Goal: Transaction & Acquisition: Purchase product/service

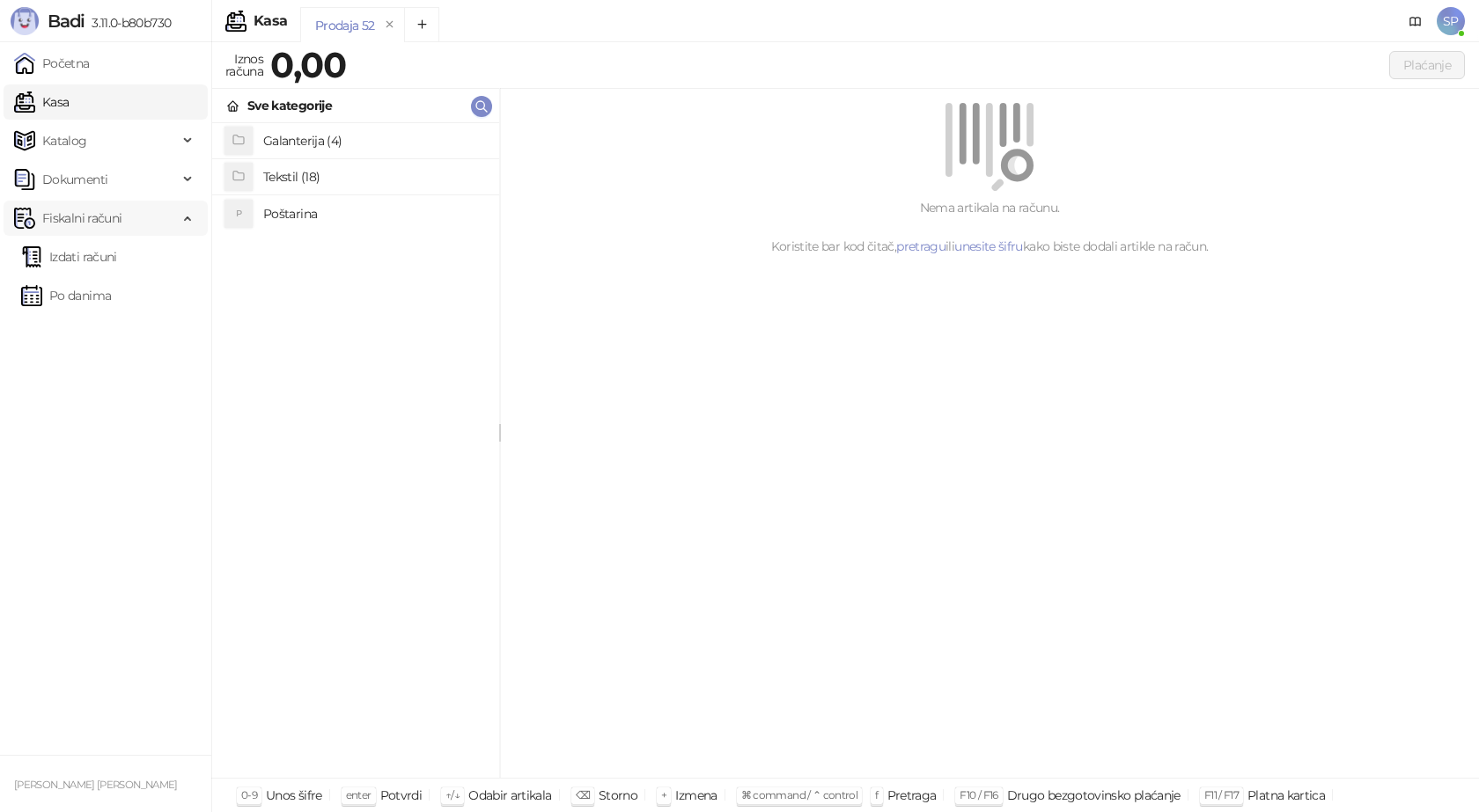
click at [117, 218] on span "Fiskalni računi" at bounding box center [82, 218] width 79 height 35
click at [186, 174] on div "Dokumenti" at bounding box center [106, 179] width 204 height 35
click at [117, 340] on span "Fiskalni računi" at bounding box center [82, 337] width 79 height 35
click at [308, 101] on div "Sve kategorije" at bounding box center [290, 106] width 84 height 20
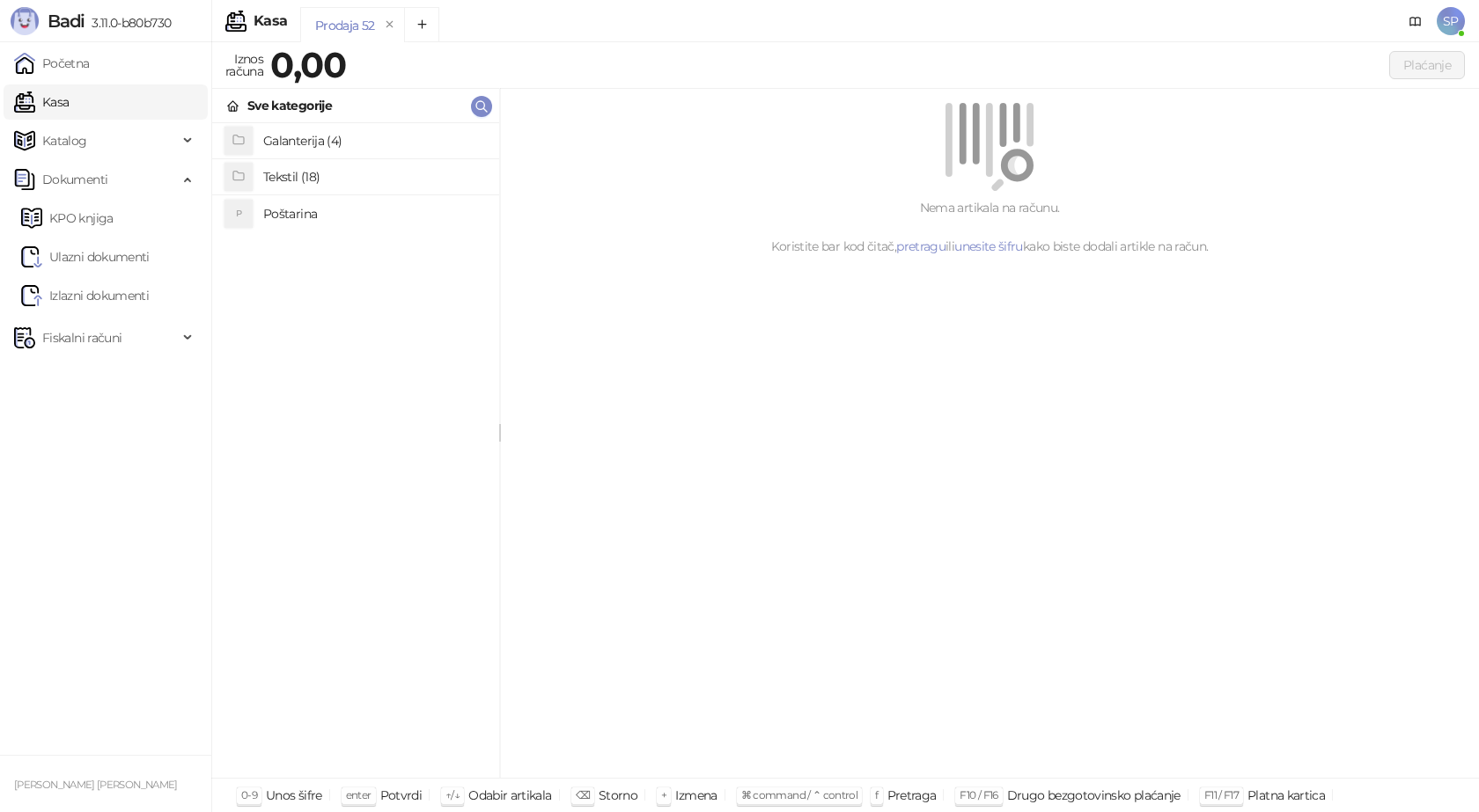
click at [297, 176] on h4 "Tekstil (18)" at bounding box center [374, 177] width 221 height 28
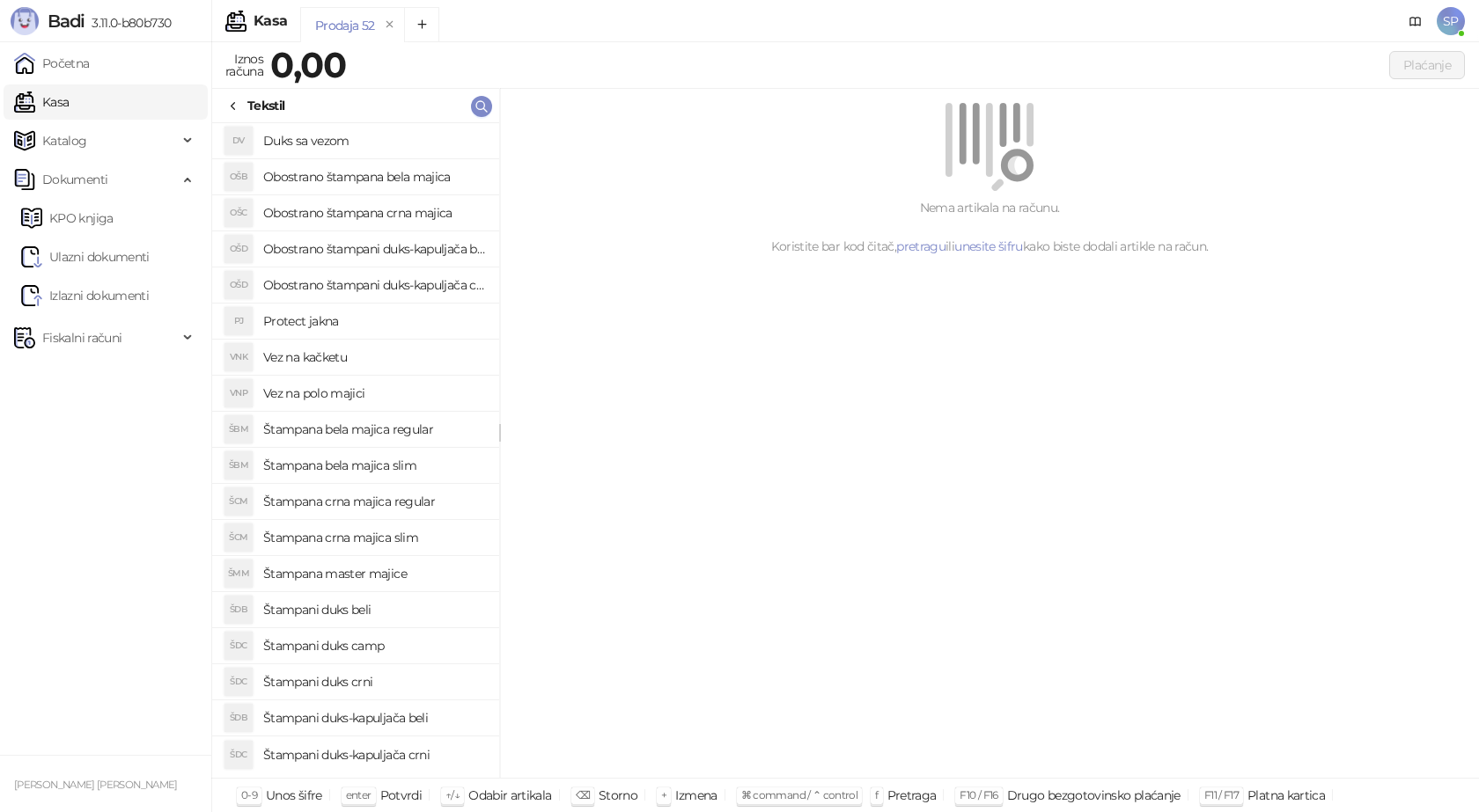
click at [346, 429] on h4 "Štampana bela majica regular" at bounding box center [374, 428] width 221 height 28
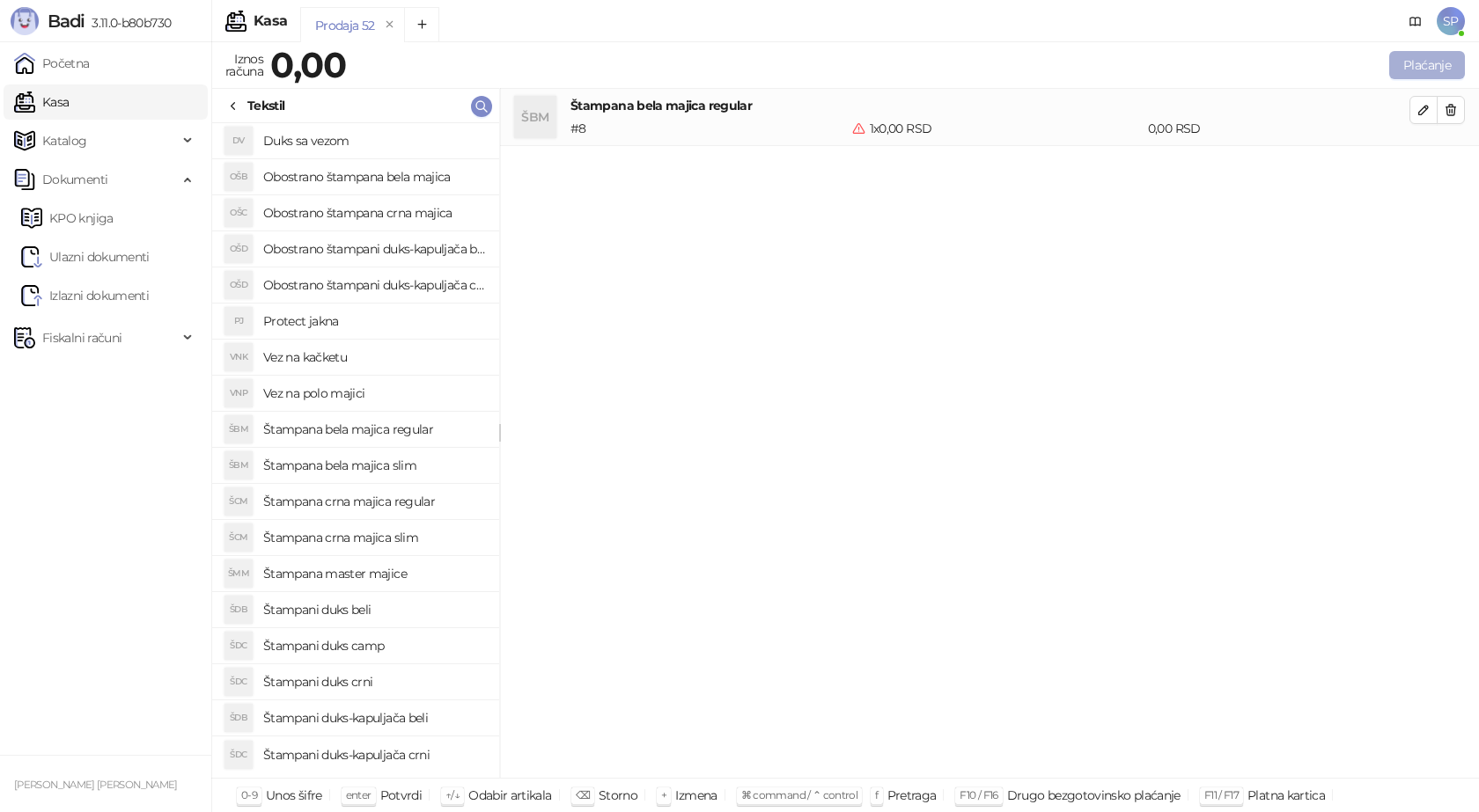
click at [1427, 65] on button "Plaćanje" at bounding box center [1426, 65] width 75 height 28
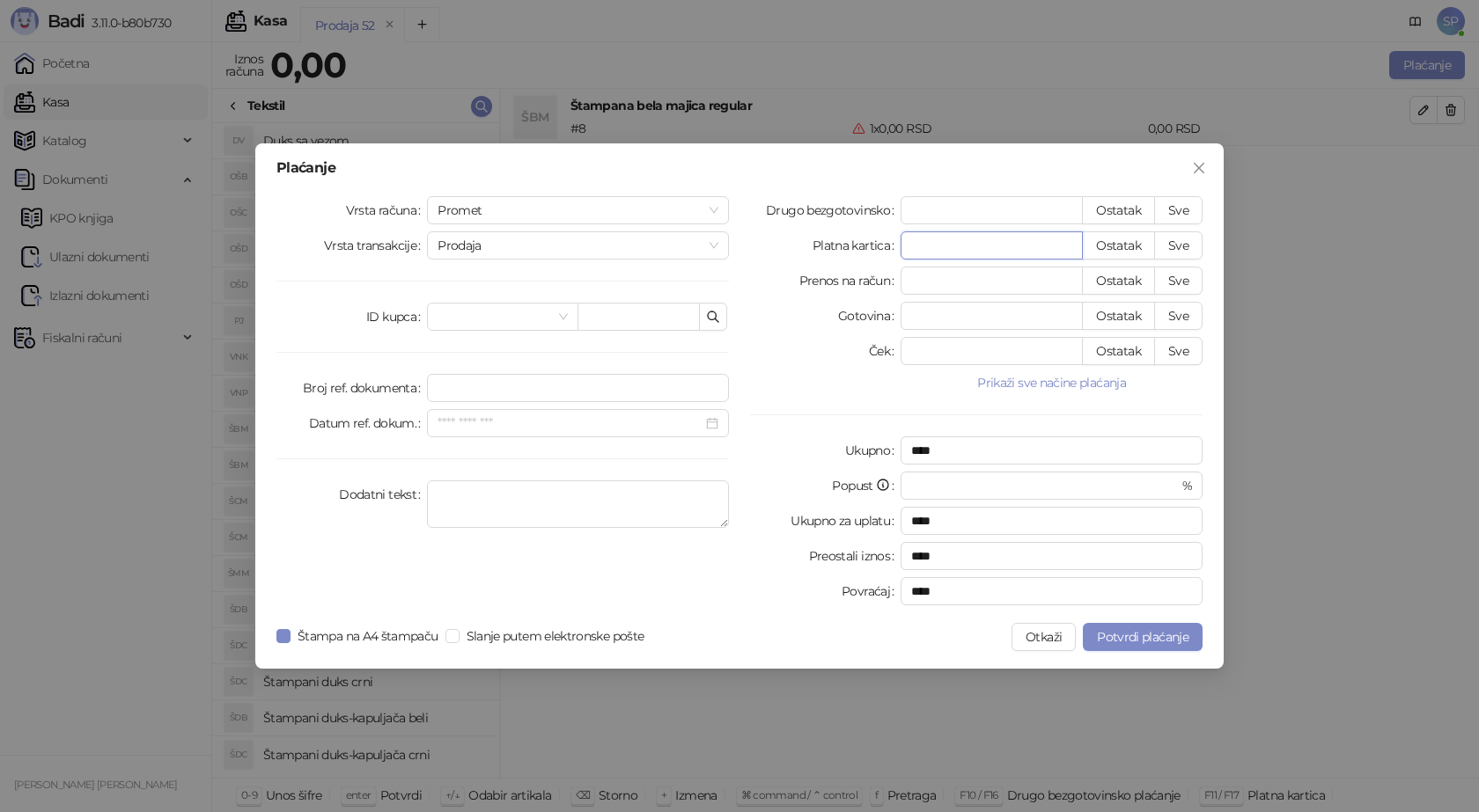
click at [946, 250] on input "*" at bounding box center [990, 245] width 180 height 26
click at [563, 315] on span at bounding box center [502, 316] width 129 height 26
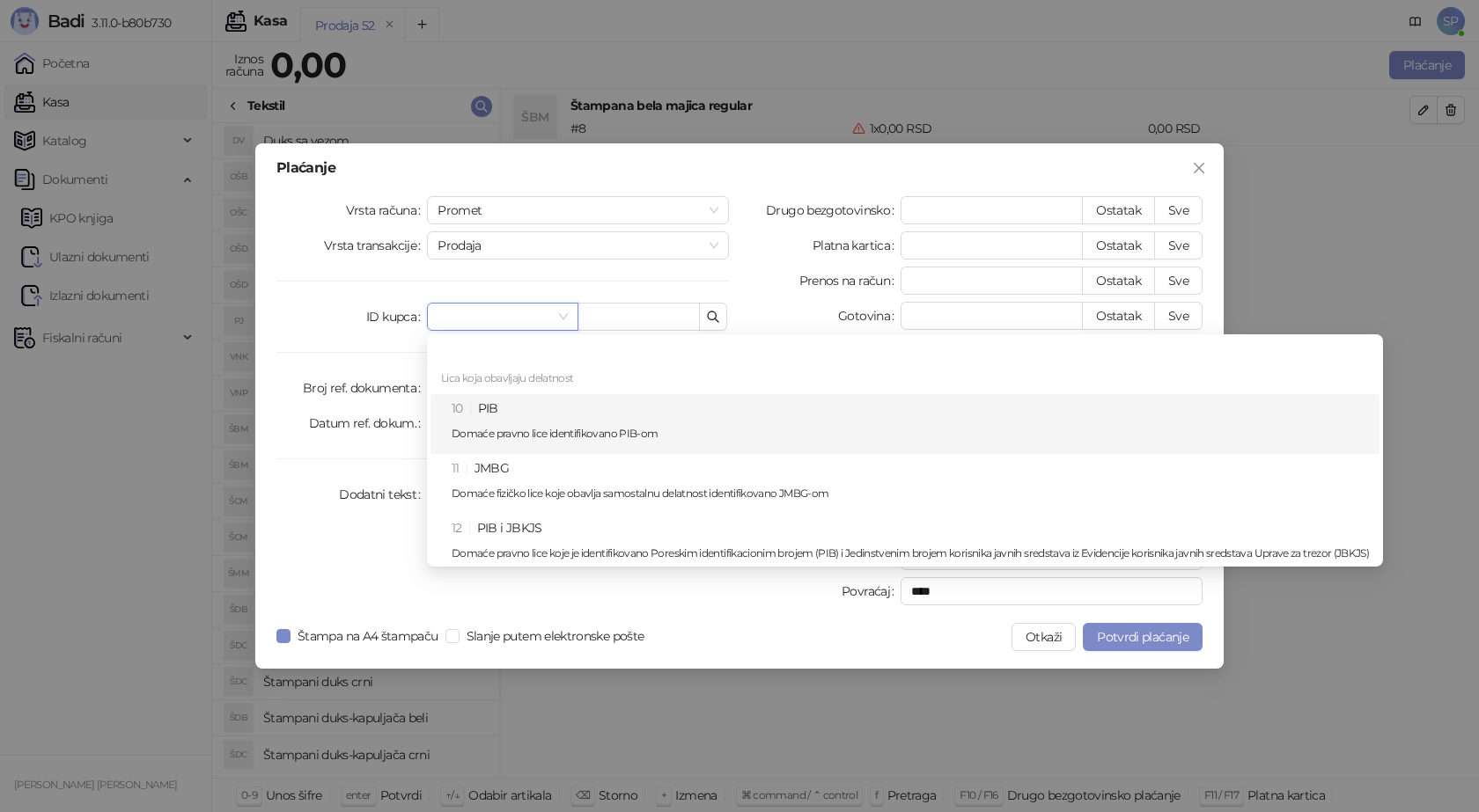
click at [1352, 281] on div "Plaćanje Vrsta računa Promet Vrsta transakcije Prodaja ID kupca Broj ref. dokum…" at bounding box center [740, 406] width 1479 height 812
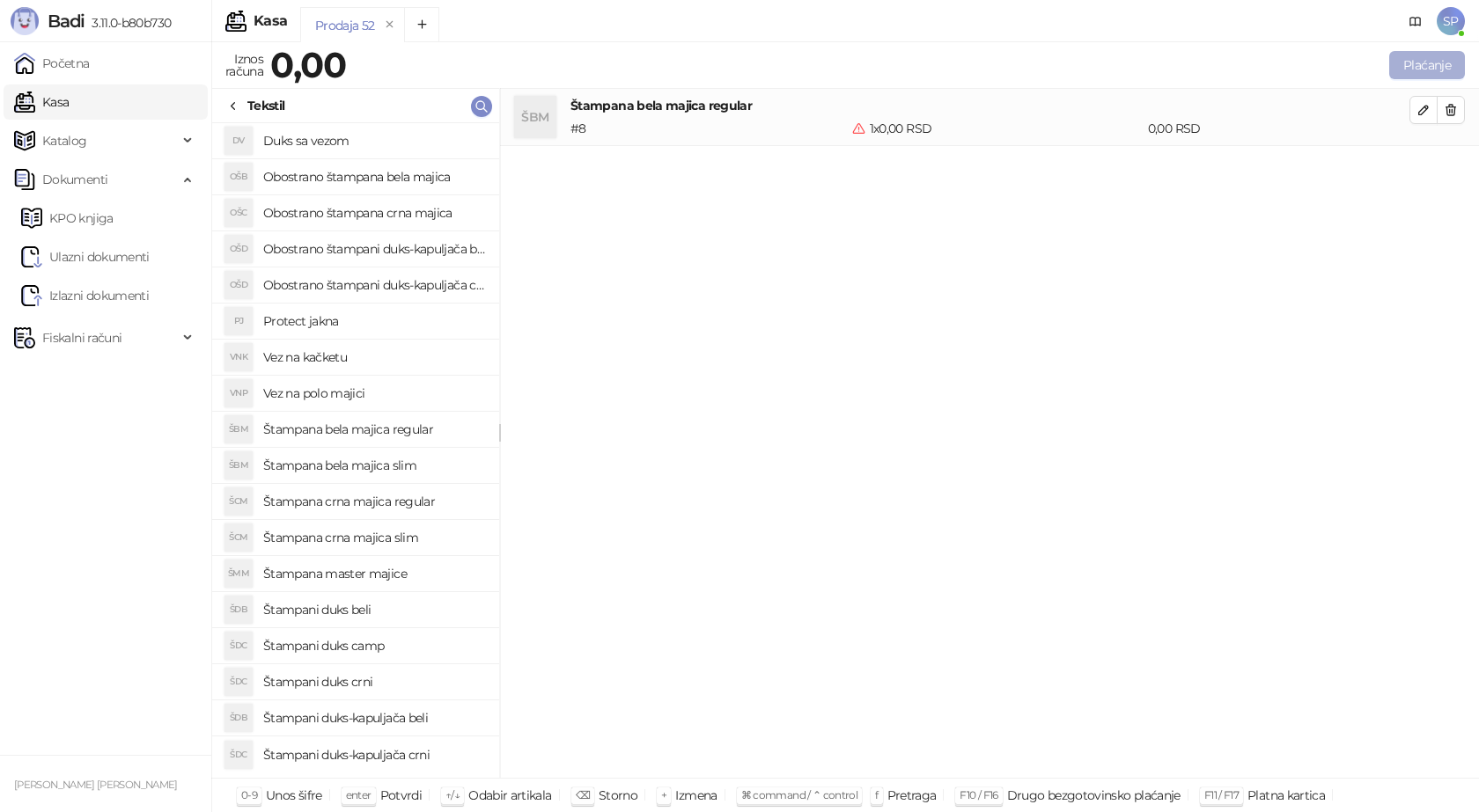
click at [1411, 61] on button "Plaćanje" at bounding box center [1426, 65] width 75 height 28
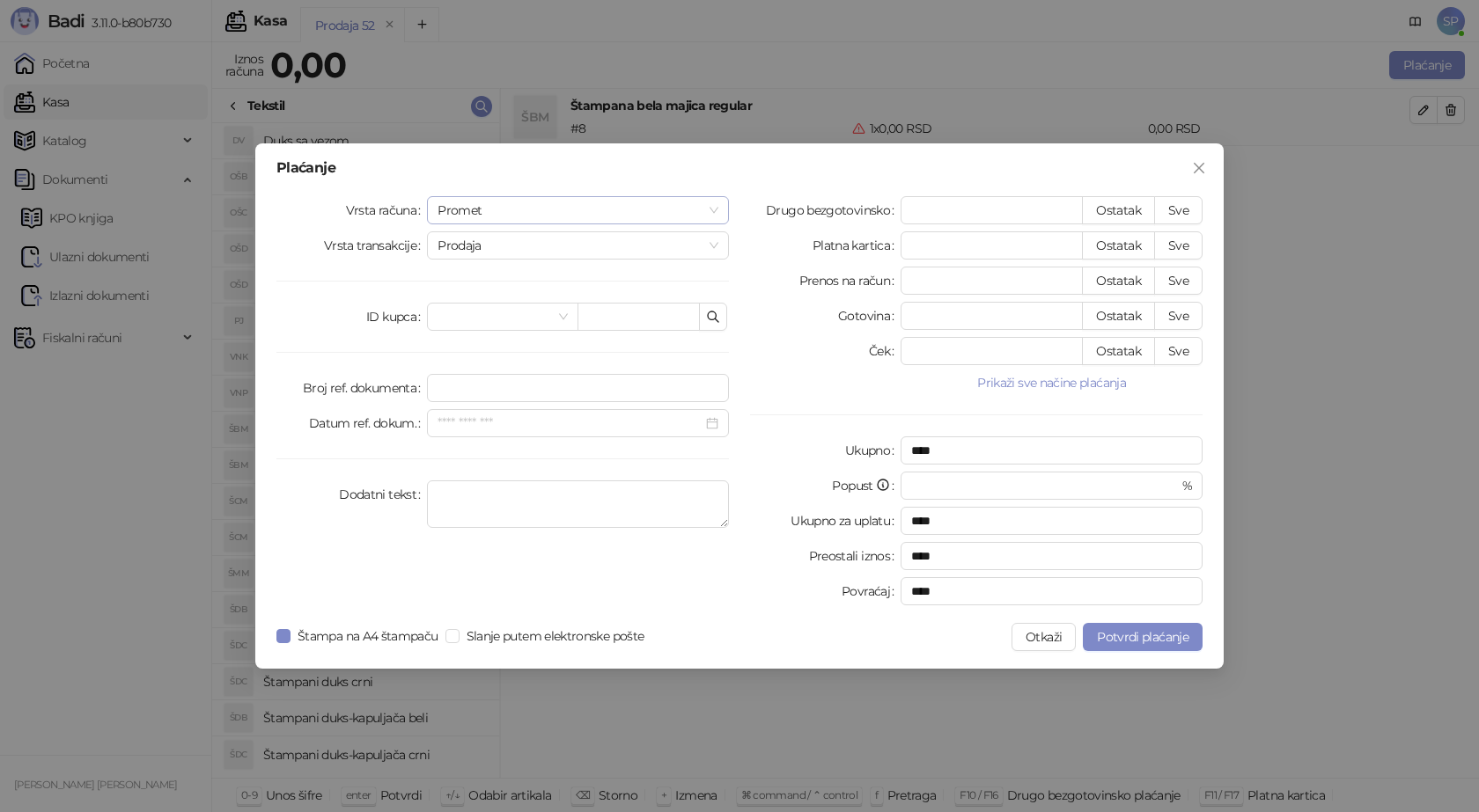
click at [715, 208] on span "Promet" at bounding box center [577, 210] width 281 height 26
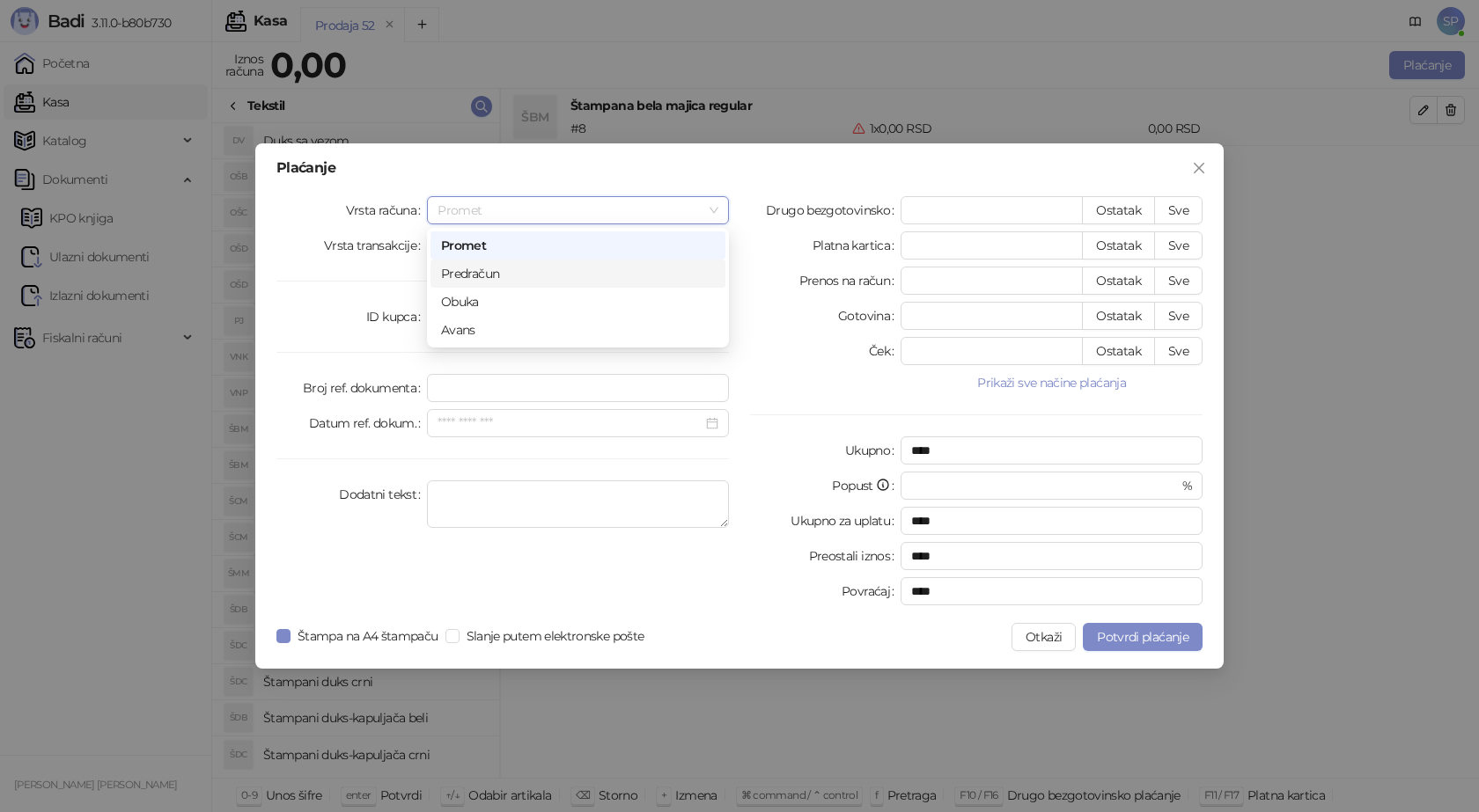
click at [493, 272] on div "Predračun" at bounding box center [577, 274] width 273 height 20
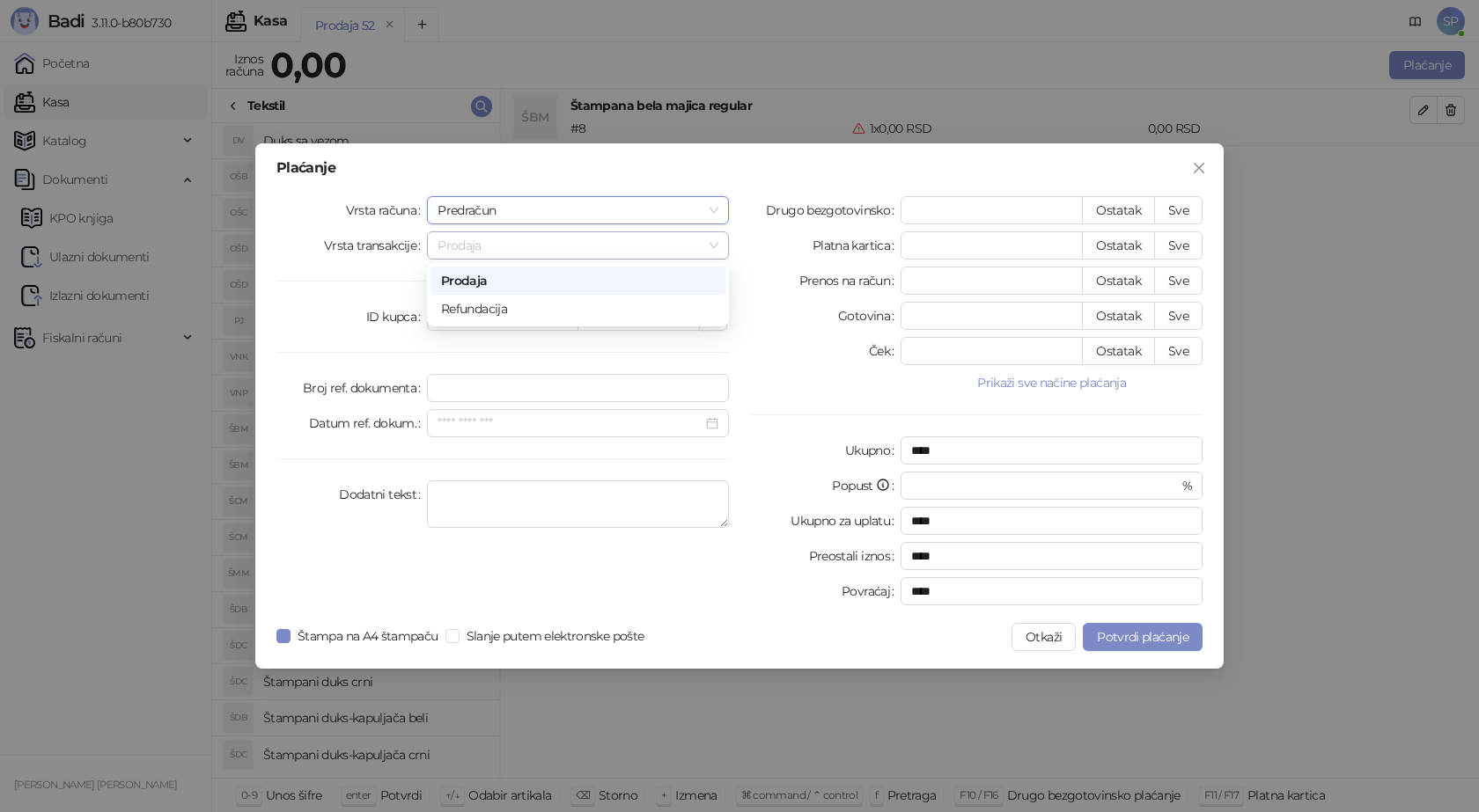
click at [714, 243] on span "Prodaja" at bounding box center [577, 245] width 281 height 26
click at [765, 358] on div "Ček" at bounding box center [826, 350] width 151 height 28
click at [1315, 205] on div "Plaćanje Vrsta računa Predračun Vrsta transakcije Prodaja ID kupca Broj ref. do…" at bounding box center [740, 406] width 1479 height 812
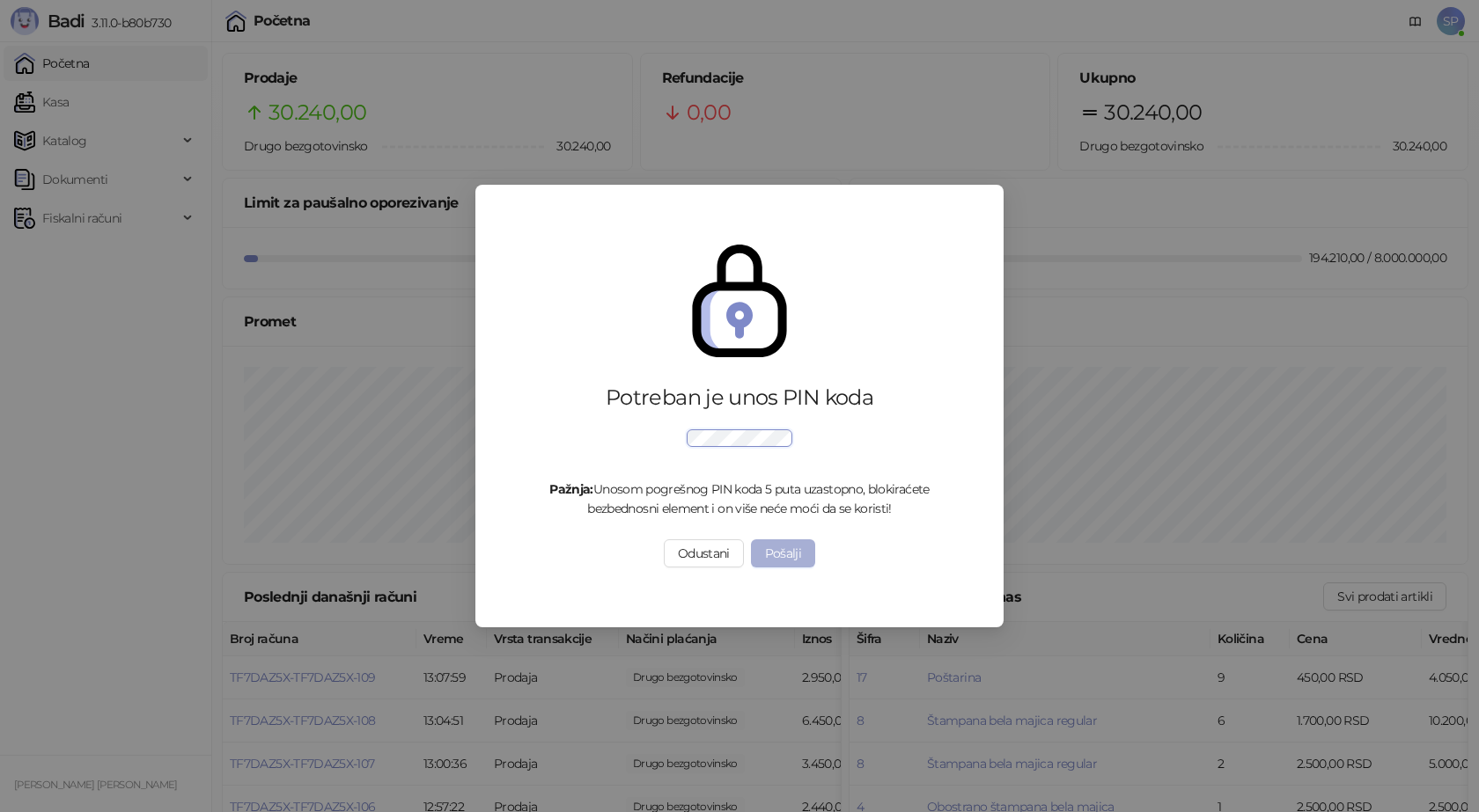
click at [776, 549] on button "Pošalji" at bounding box center [783, 553] width 65 height 28
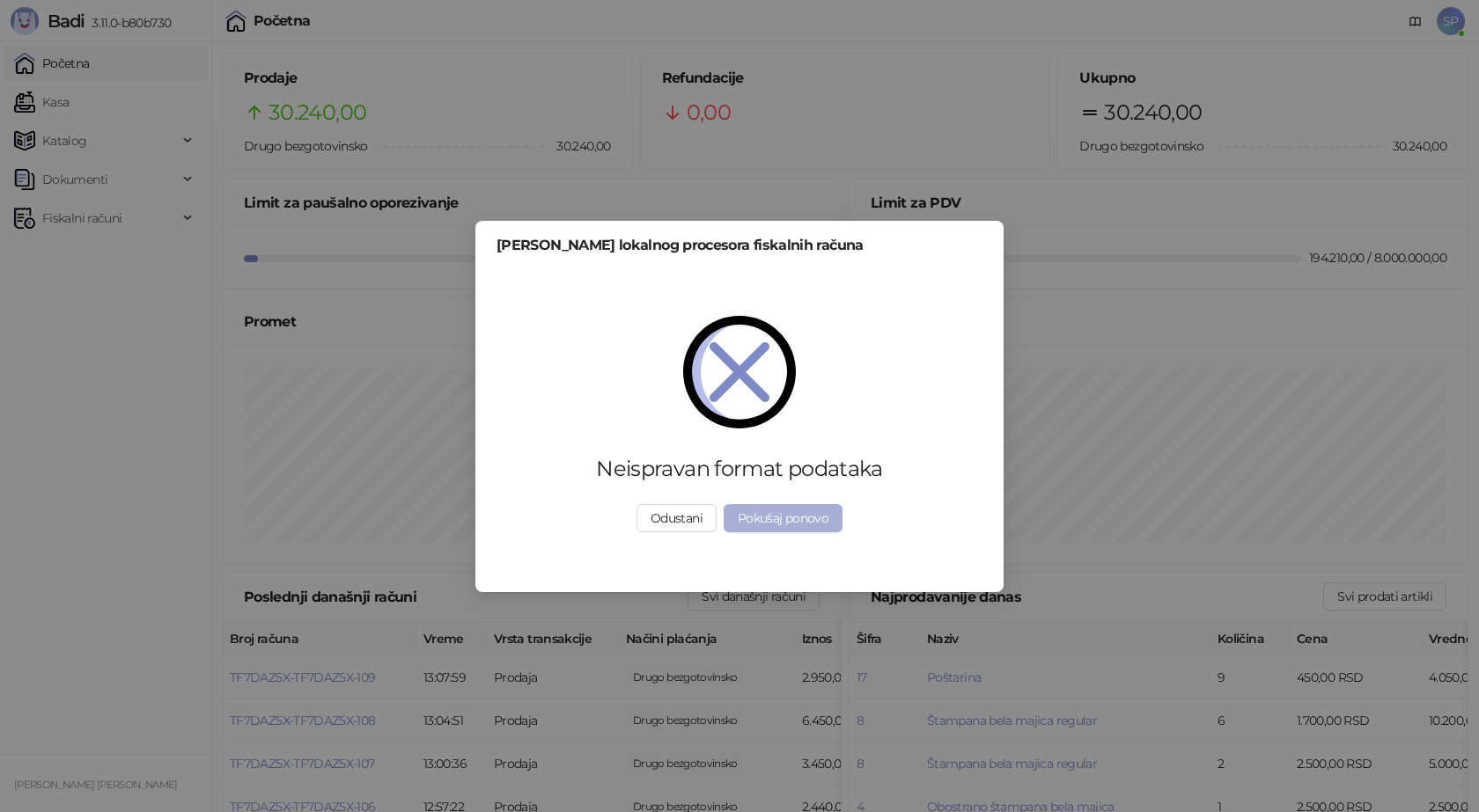
click at [776, 517] on button "Pokušaj ponovo" at bounding box center [783, 518] width 119 height 28
click at [771, 521] on button "Pokušaj ponovo" at bounding box center [783, 518] width 119 height 28
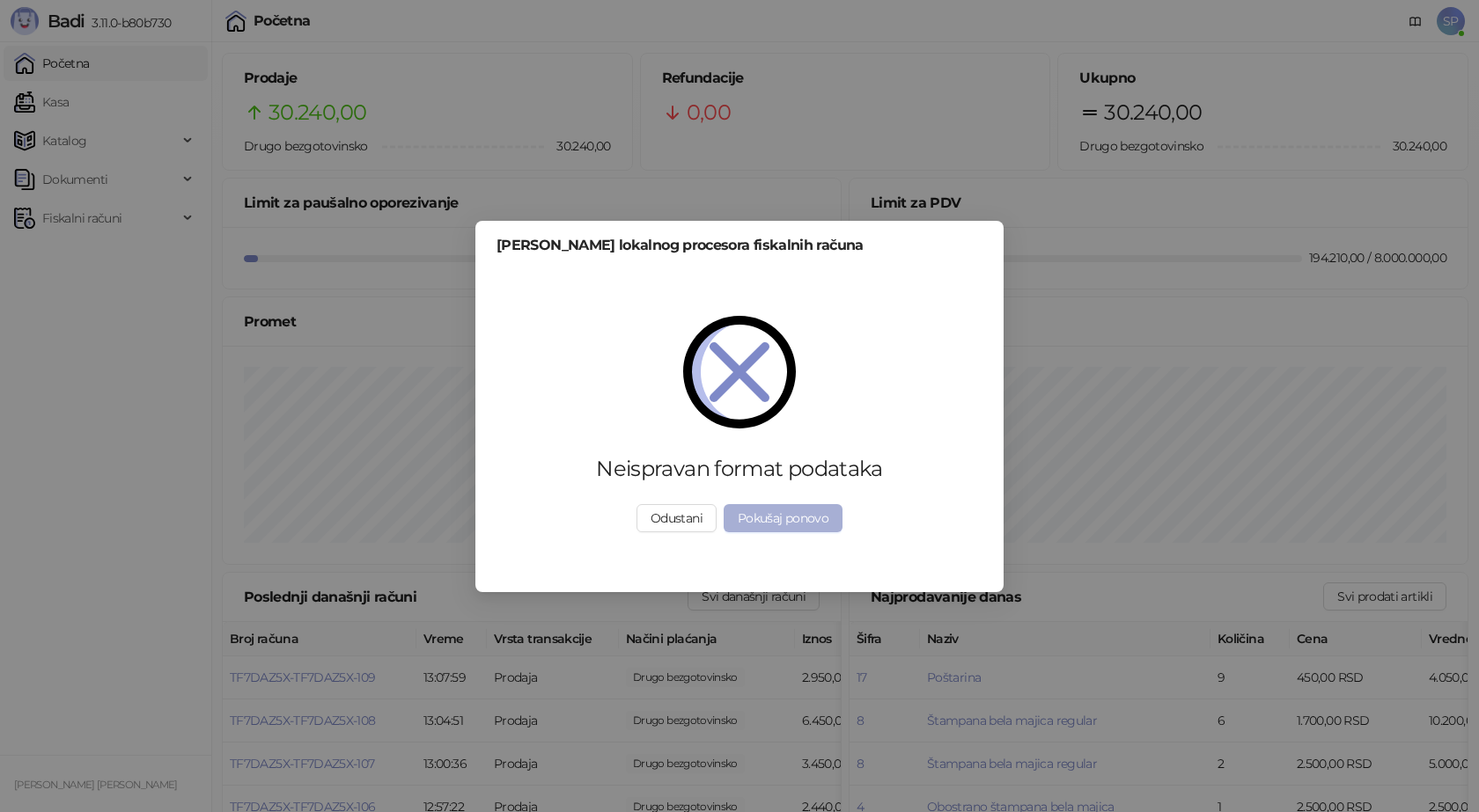
click at [771, 521] on button "Pokušaj ponovo" at bounding box center [783, 518] width 119 height 28
click at [683, 517] on button "Odustani" at bounding box center [676, 518] width 80 height 28
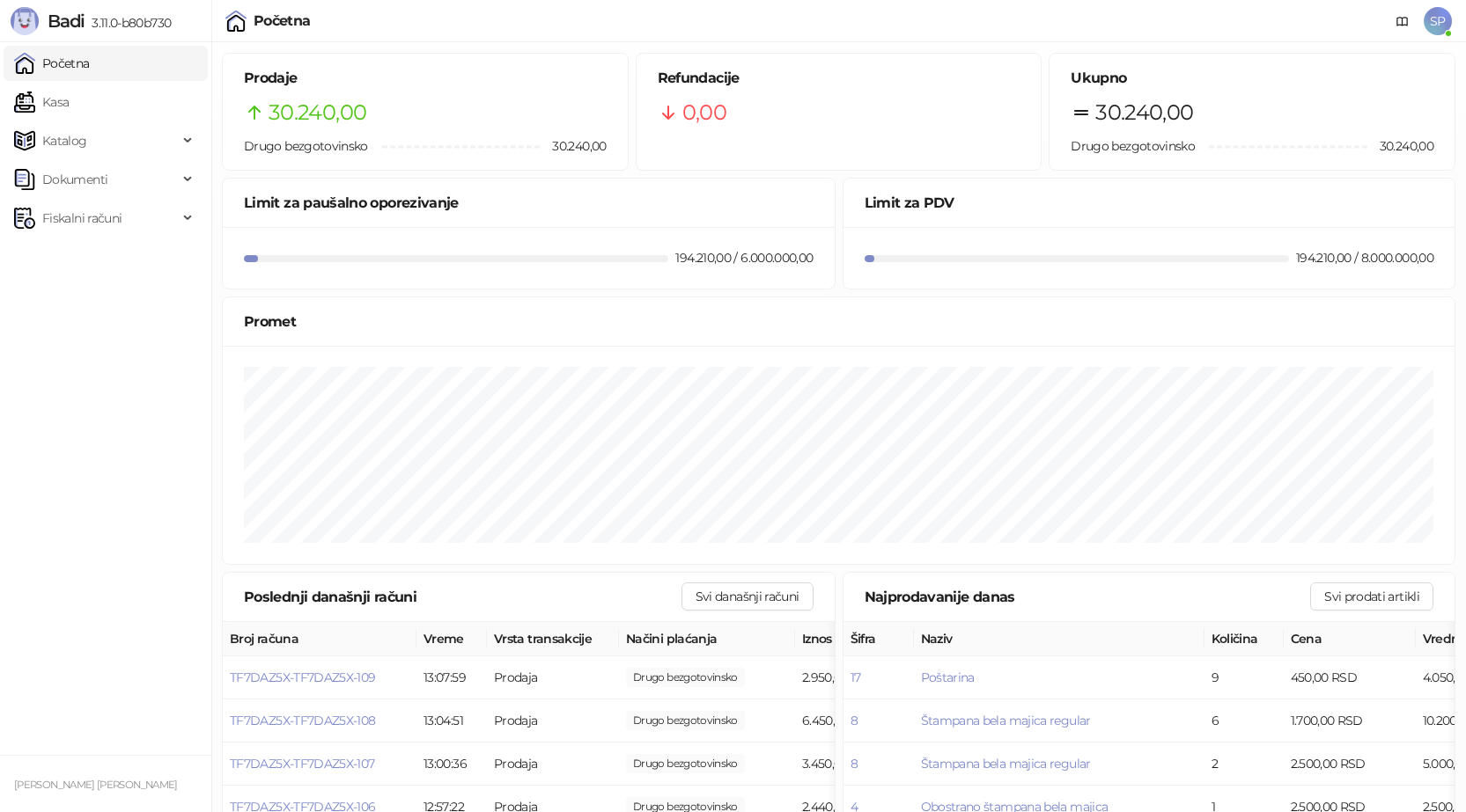
click at [1436, 18] on span "SP" at bounding box center [1437, 21] width 28 height 28
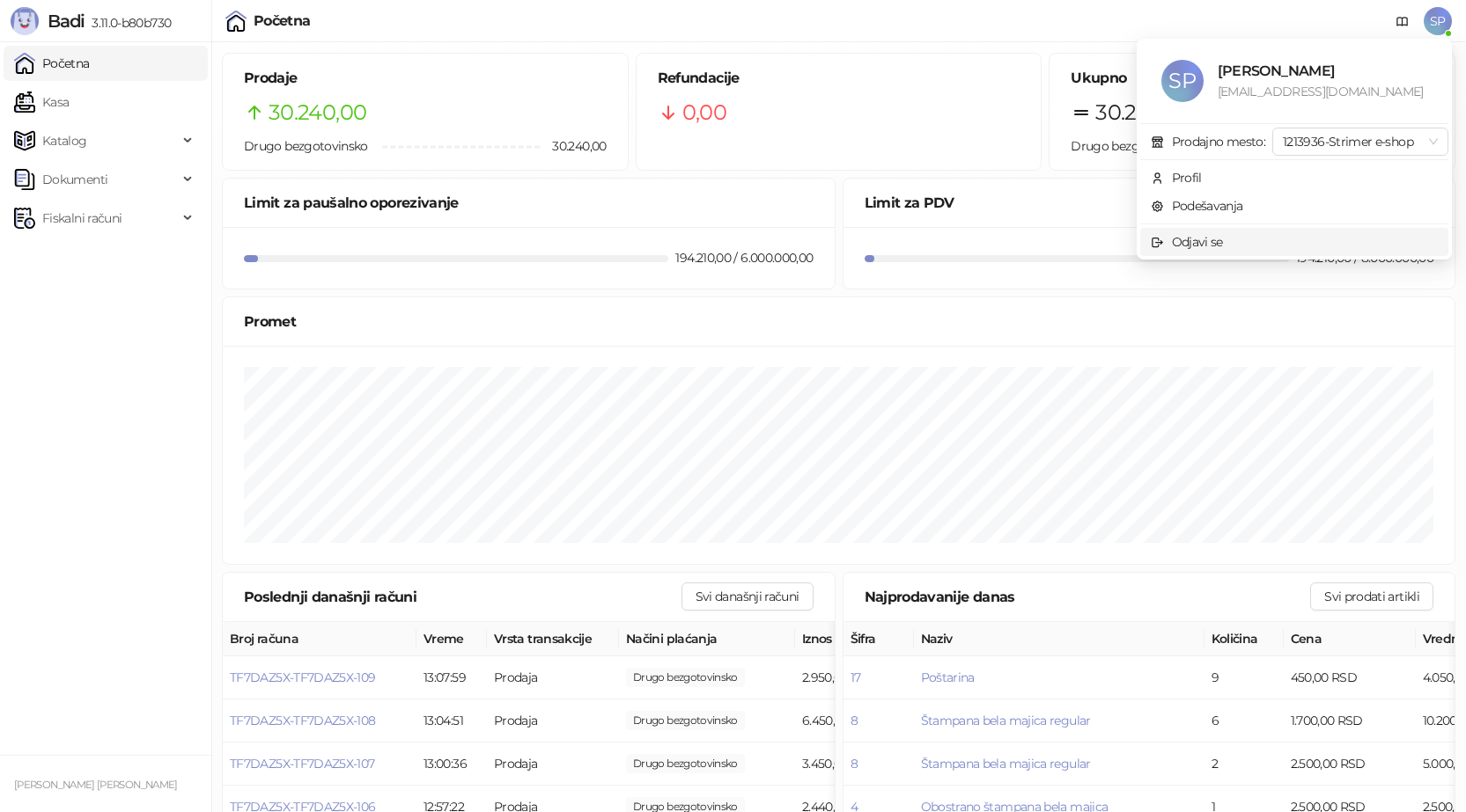
click at [1195, 240] on div "Odjavi se" at bounding box center [1197, 242] width 51 height 20
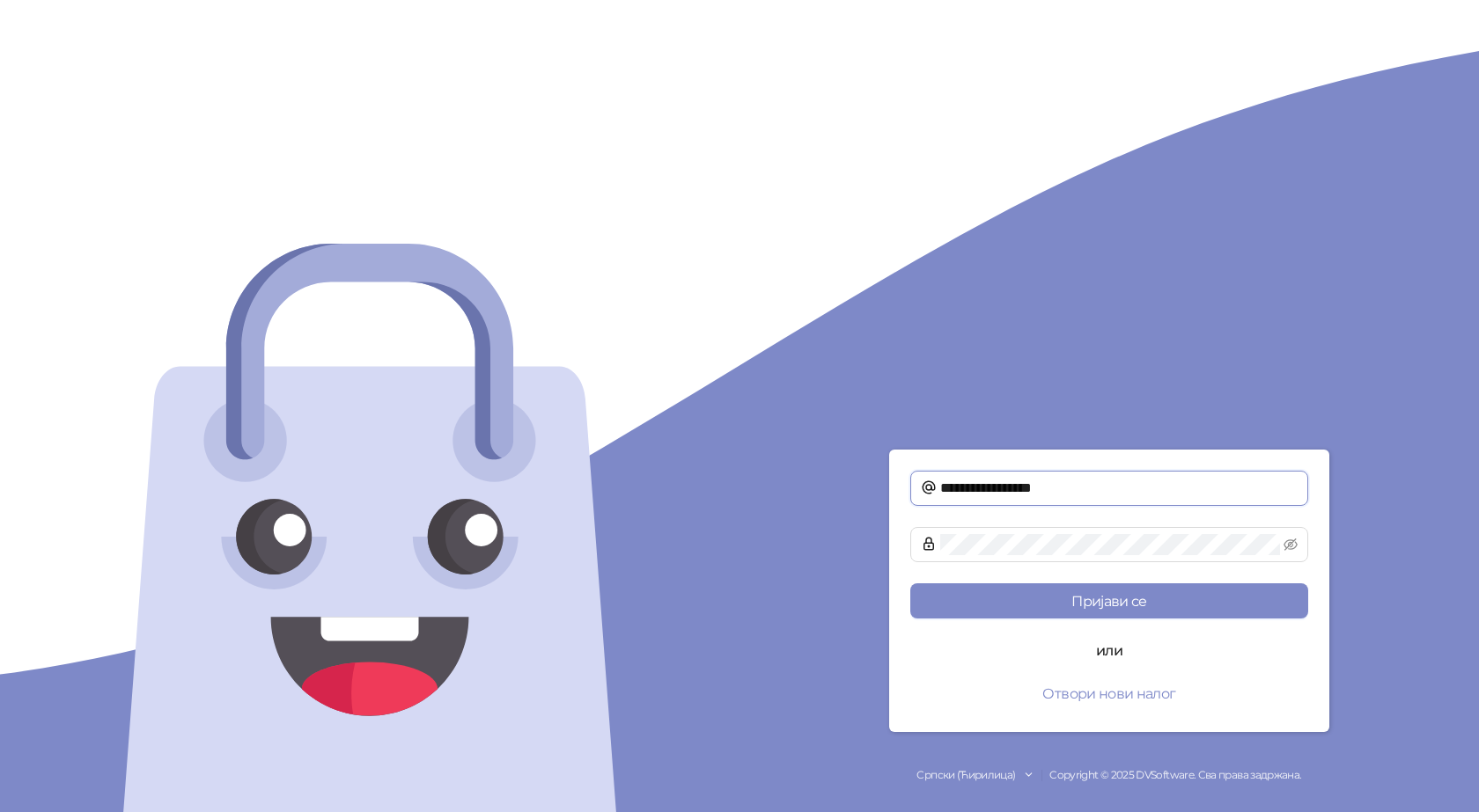
click at [1213, 487] on input "**********" at bounding box center [1119, 488] width 358 height 22
type input "**********"
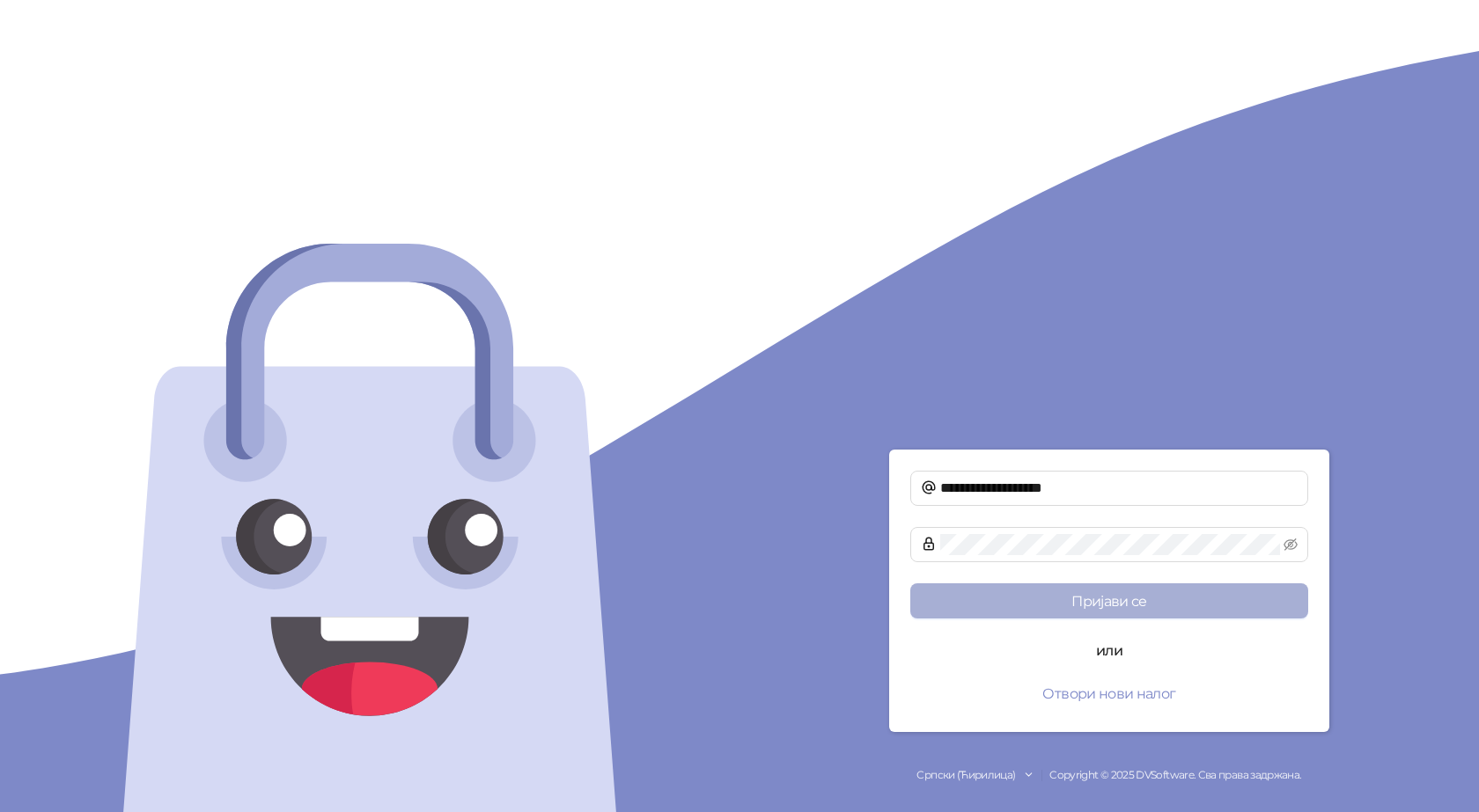
click at [1119, 599] on button "Пријави се" at bounding box center [1109, 600] width 398 height 35
